Goal: Information Seeking & Learning: Learn about a topic

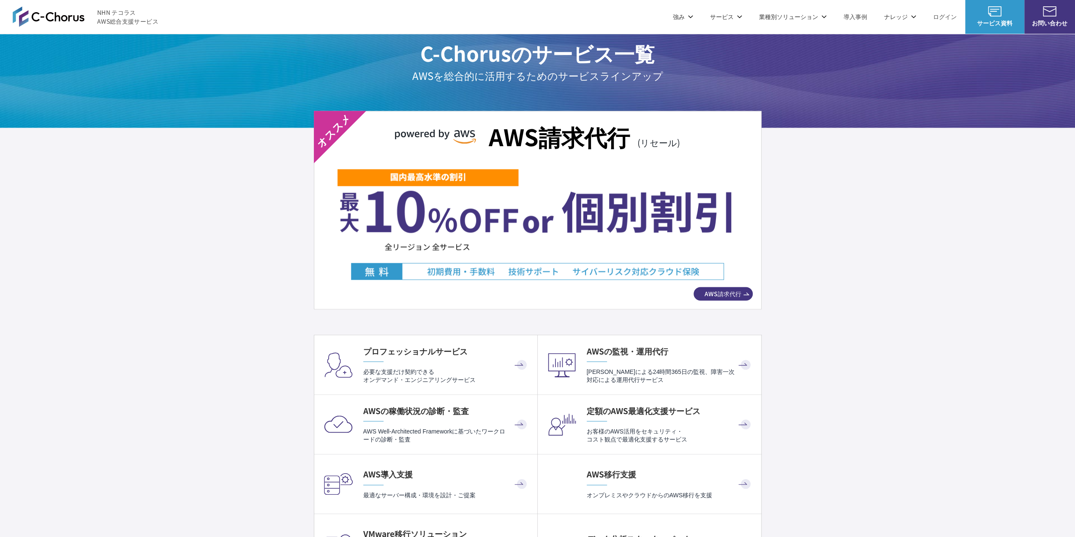
scroll to position [1521, 0]
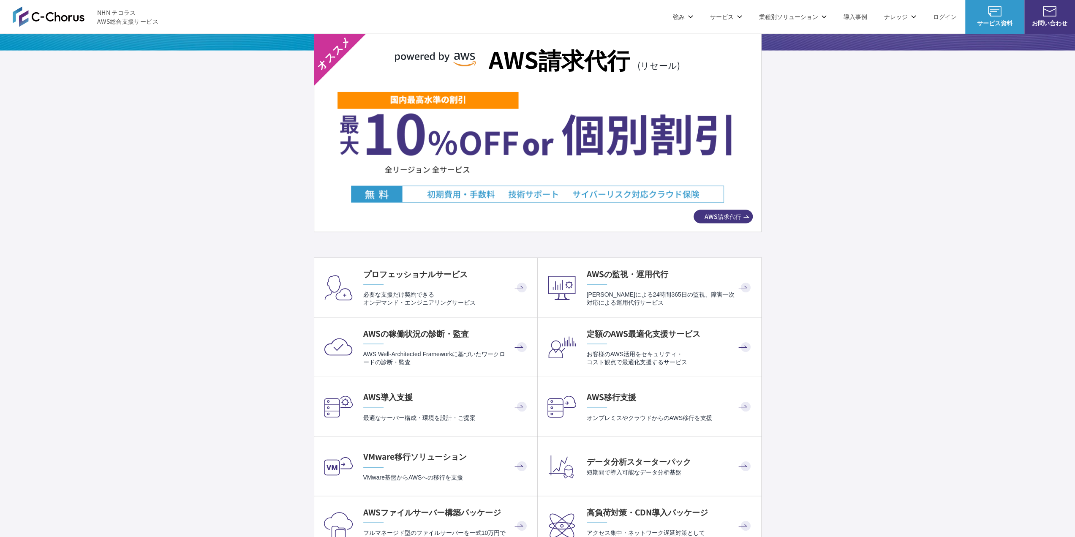
click at [620, 179] on img at bounding box center [538, 147] width 400 height 112
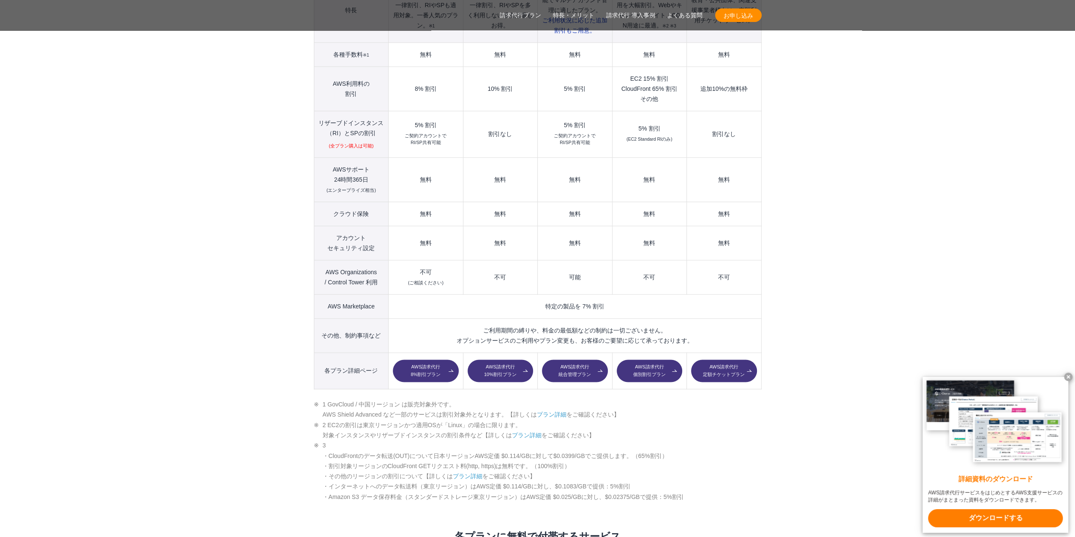
scroll to position [1098, 0]
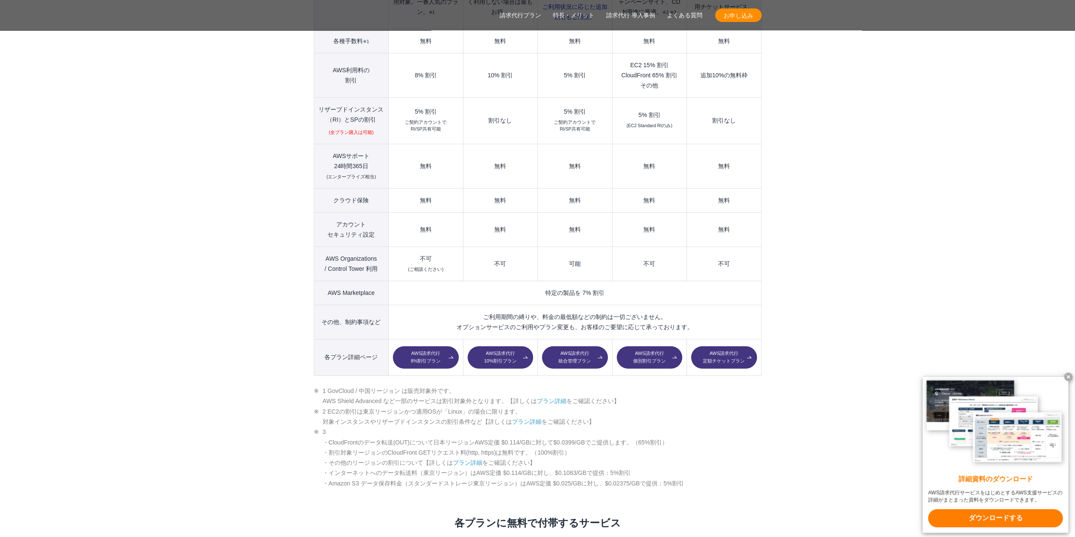
click at [648, 346] on link "AWS請求代行 個別割引プラン" at bounding box center [649, 357] width 65 height 23
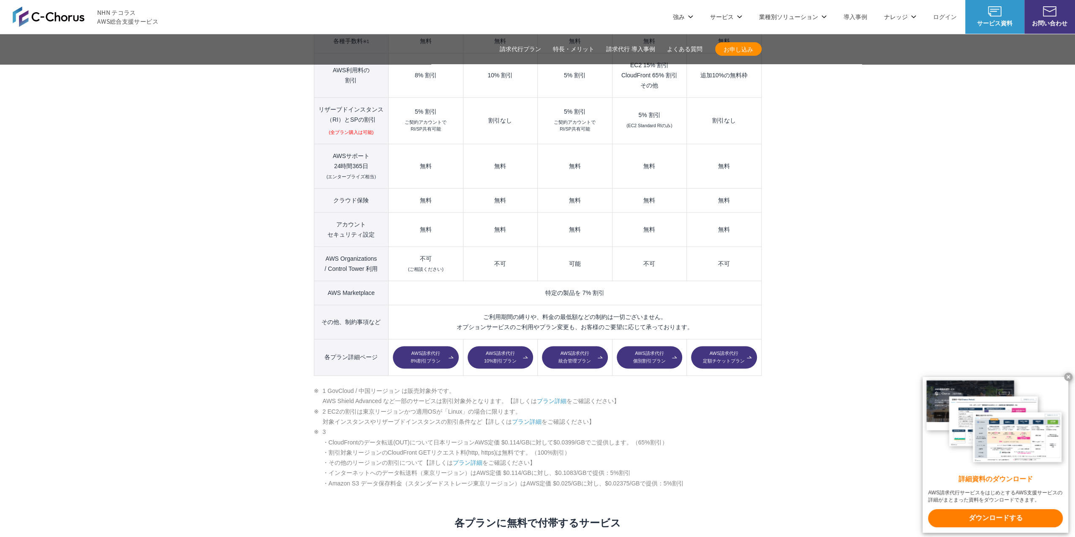
scroll to position [1014, 0]
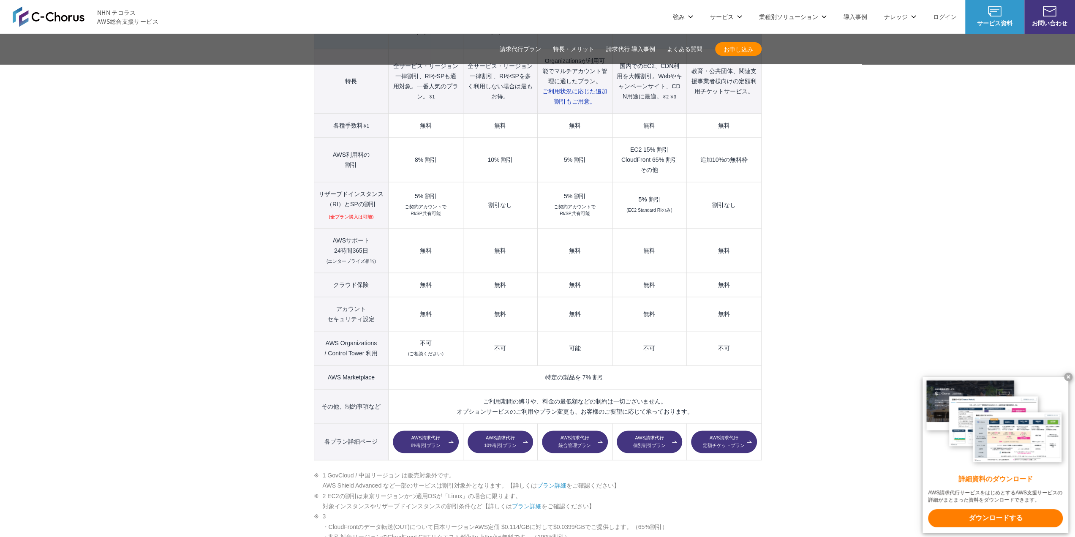
click at [639, 430] on link "AWS請求代行 個別割引プラン" at bounding box center [649, 441] width 65 height 23
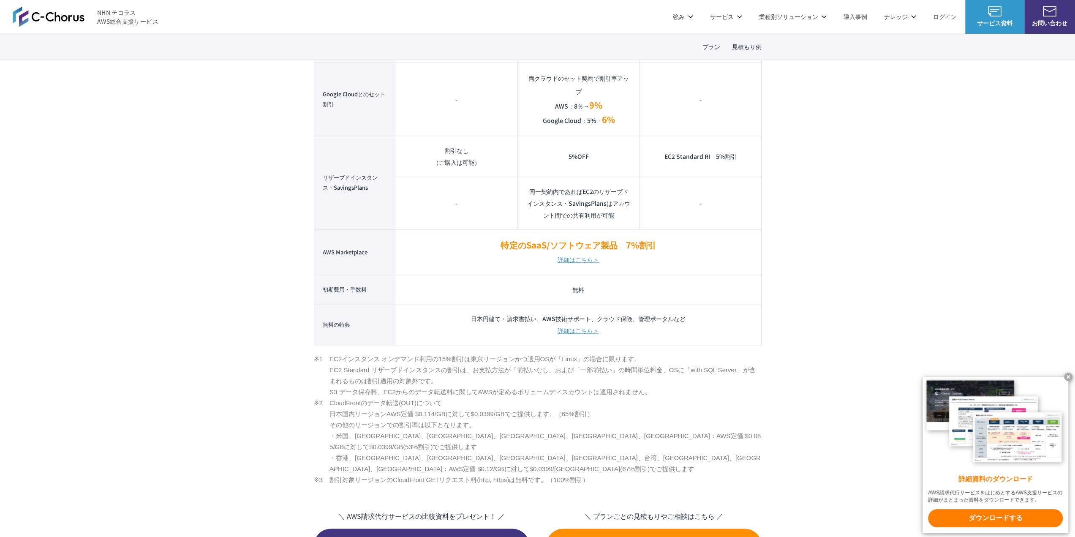
scroll to position [676, 0]
